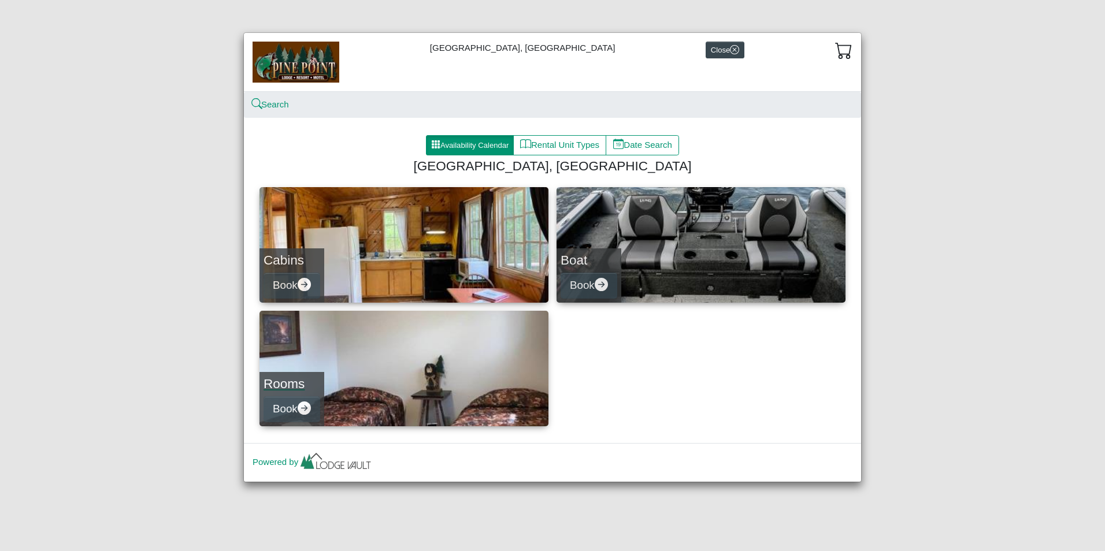
click at [293, 384] on h4 "Rooms" at bounding box center [291, 384] width 57 height 16
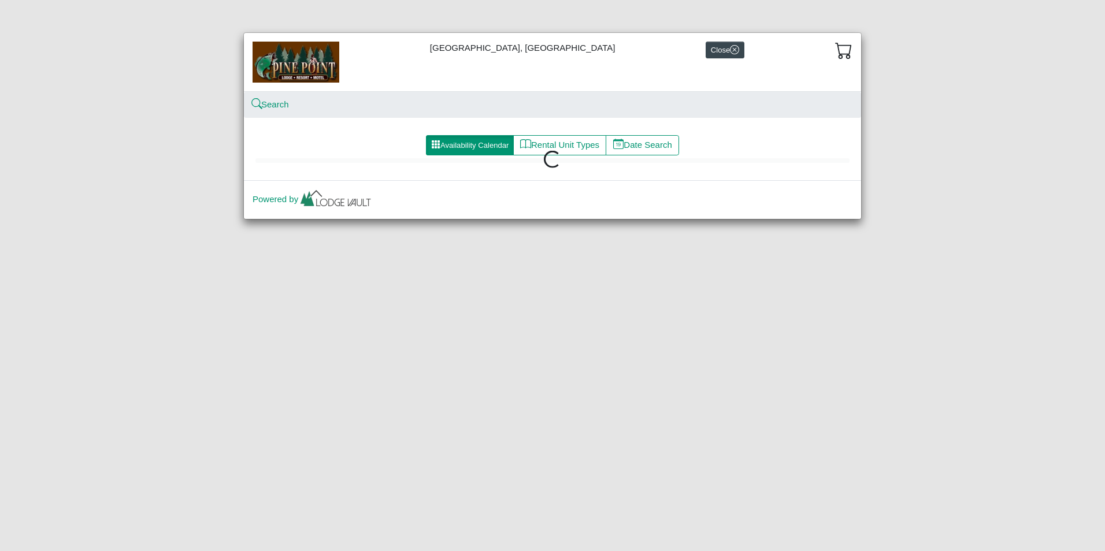
click at [318, 313] on div "[GEOGRAPHIC_DATA], Resort & Motel Close Search Availability Calendar Rental Uni…" at bounding box center [552, 275] width 1105 height 551
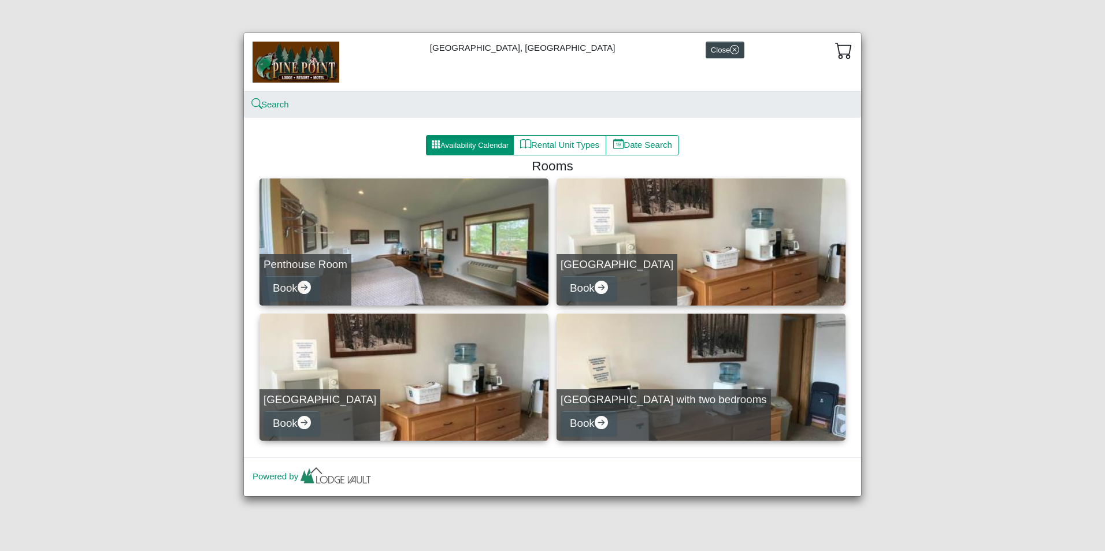
click at [645, 369] on link "[GEOGRAPHIC_DATA] with two bedrooms Book" at bounding box center [700, 377] width 289 height 127
select select "*"
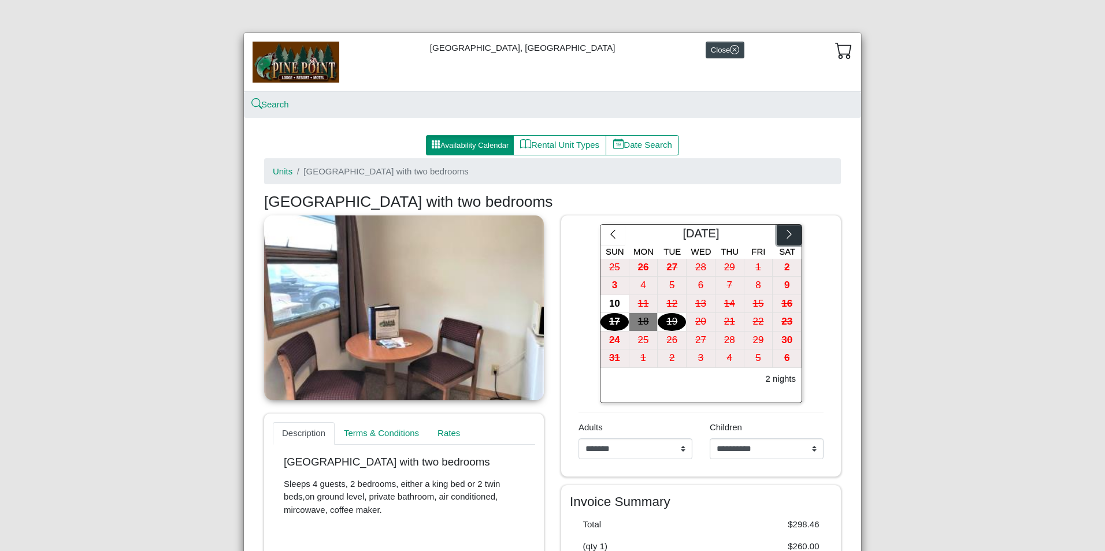
click at [788, 239] on icon "chevron right" at bounding box center [788, 234] width 11 height 11
click at [705, 55] on button "Close" at bounding box center [724, 50] width 39 height 17
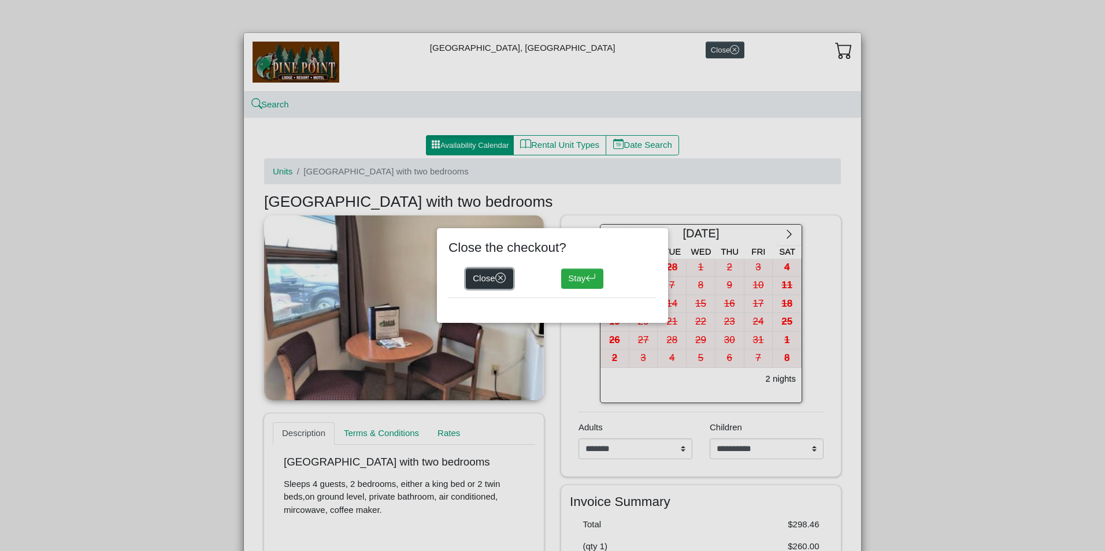
click at [480, 278] on button "Close" at bounding box center [489, 279] width 47 height 21
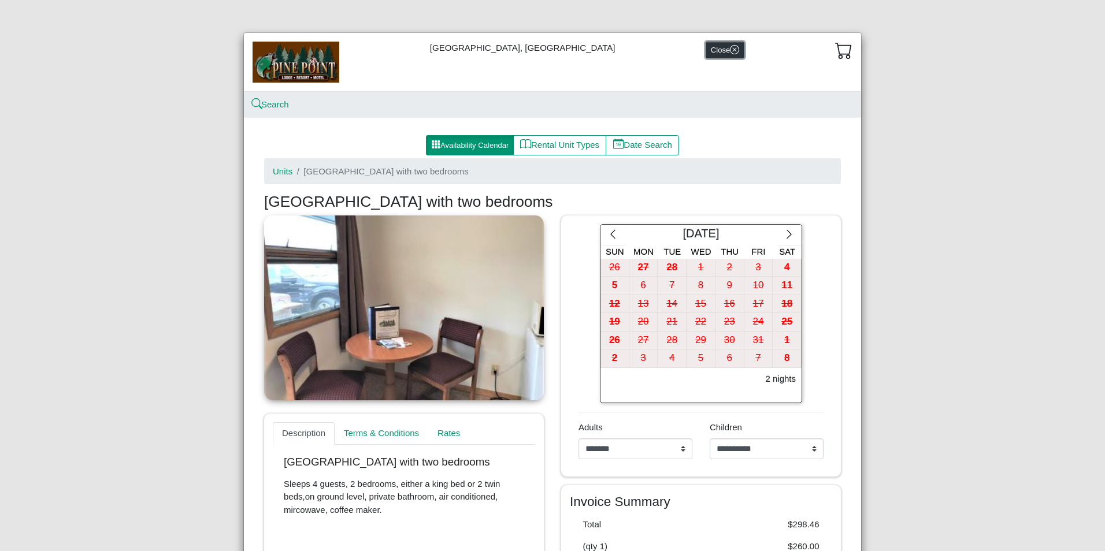
click at [705, 50] on button "Close" at bounding box center [724, 50] width 39 height 17
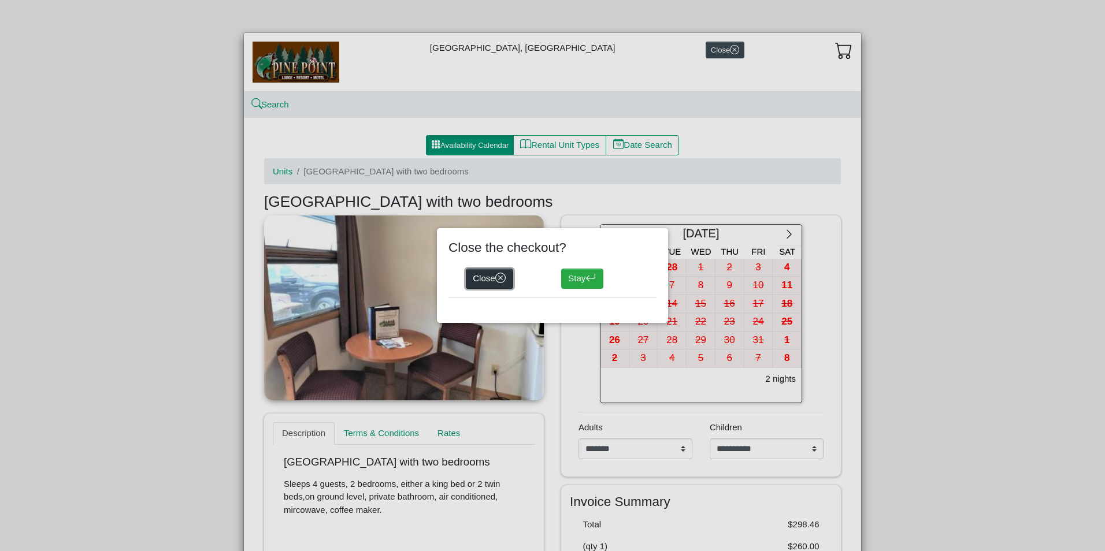
click at [472, 278] on button "Close" at bounding box center [489, 279] width 47 height 21
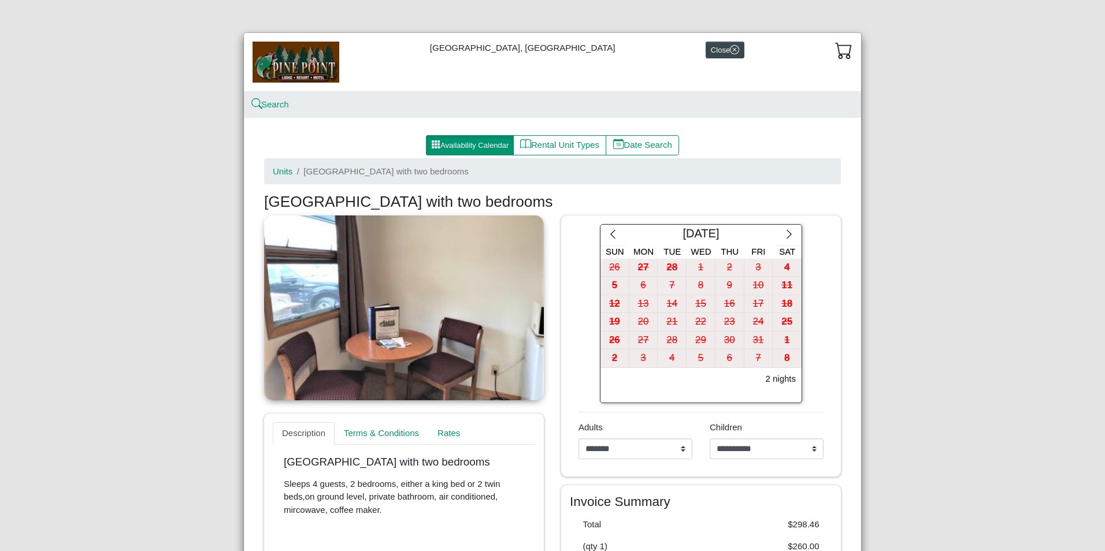
click at [472, 278] on link at bounding box center [404, 307] width 280 height 185
